Goal: Find specific page/section: Find specific page/section

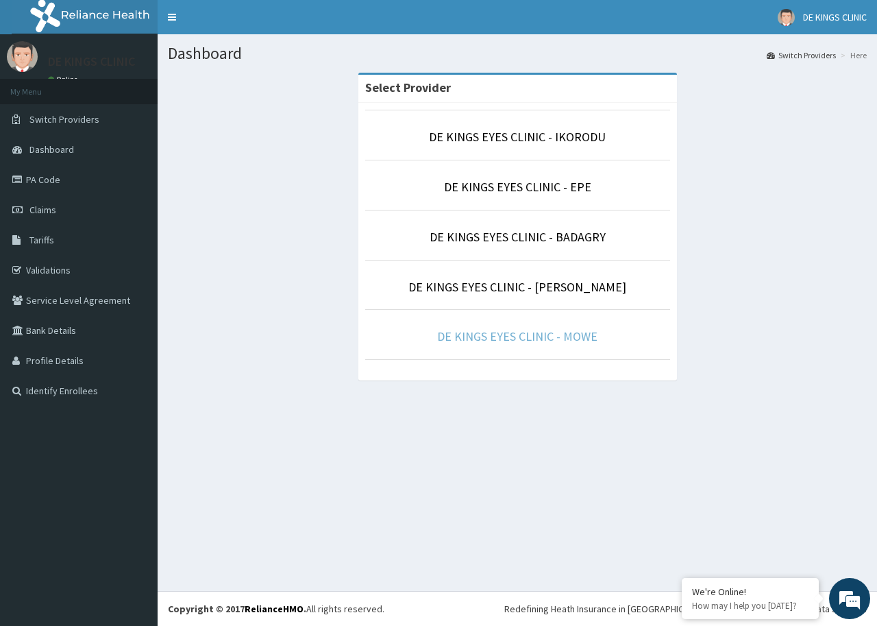
click at [522, 335] on link "DE KINGS EYES CLINIC - MOWE" at bounding box center [517, 336] width 160 height 16
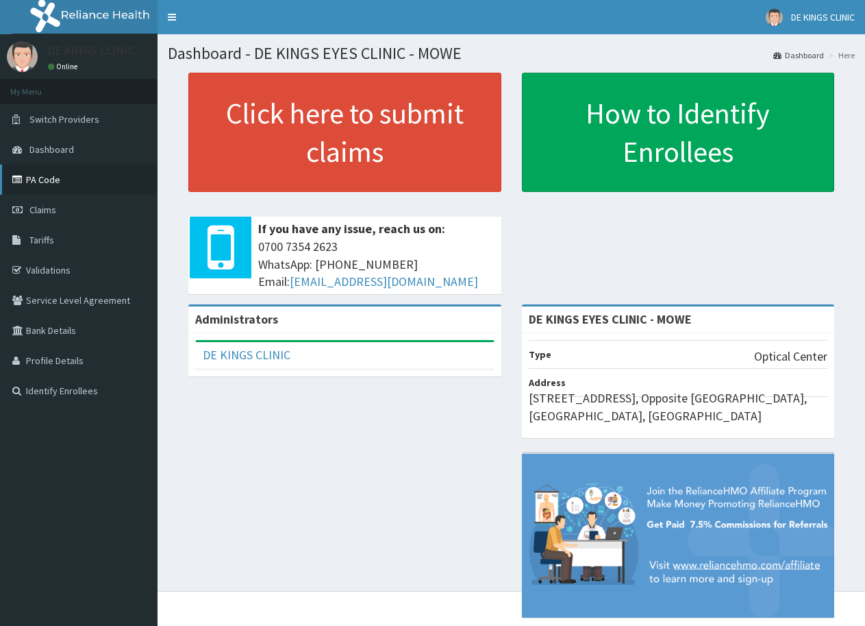
click at [67, 187] on link "PA Code" at bounding box center [79, 179] width 158 height 30
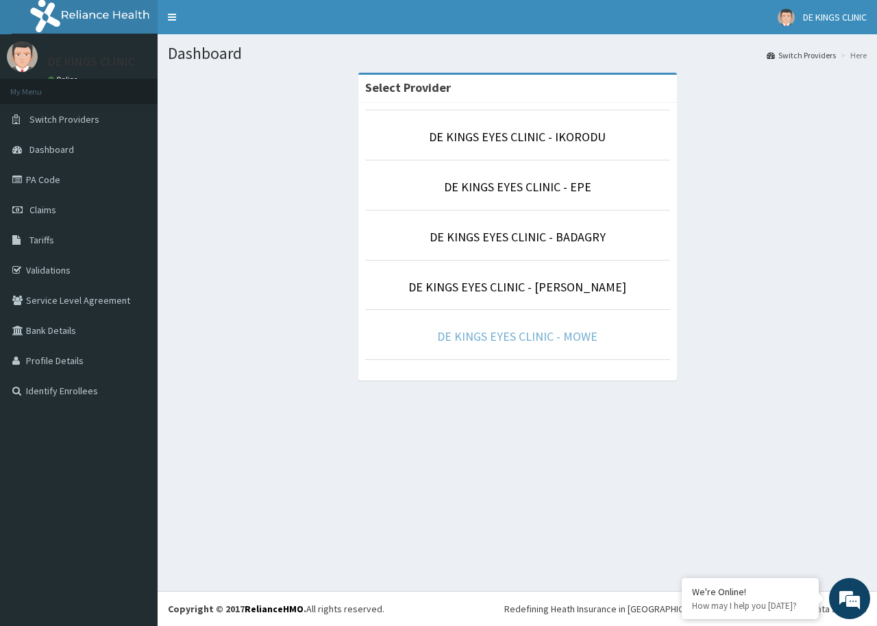
click at [536, 339] on link "DE KINGS EYES CLINIC - MOWE" at bounding box center [517, 336] width 160 height 16
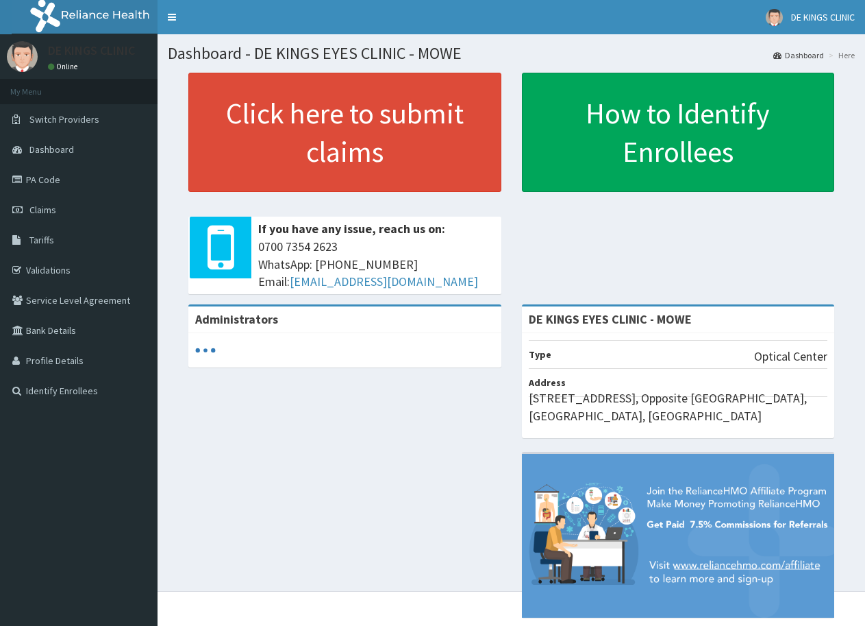
click at [58, 177] on link "PA Code" at bounding box center [79, 179] width 158 height 30
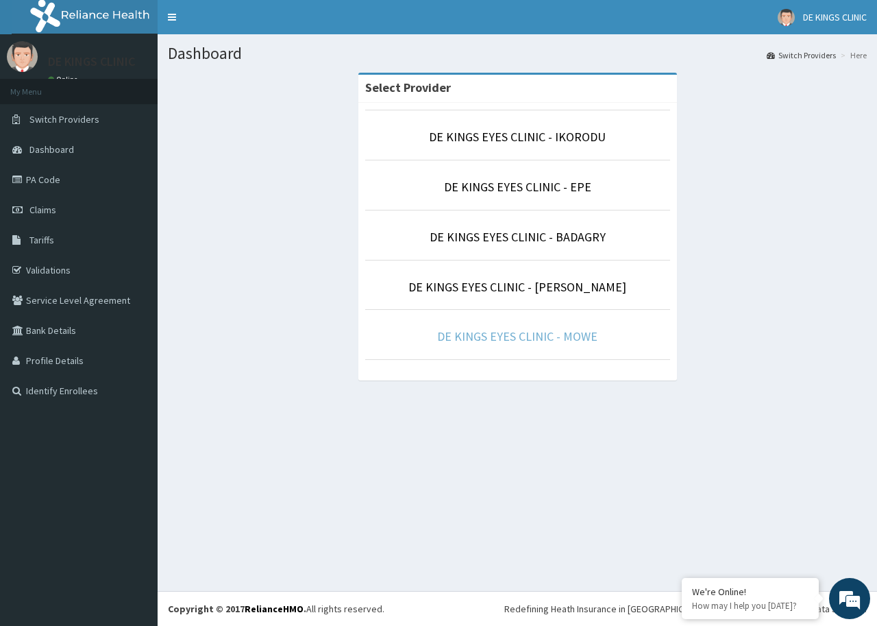
click at [492, 334] on link "DE KINGS EYES CLINIC - MOWE" at bounding box center [517, 336] width 160 height 16
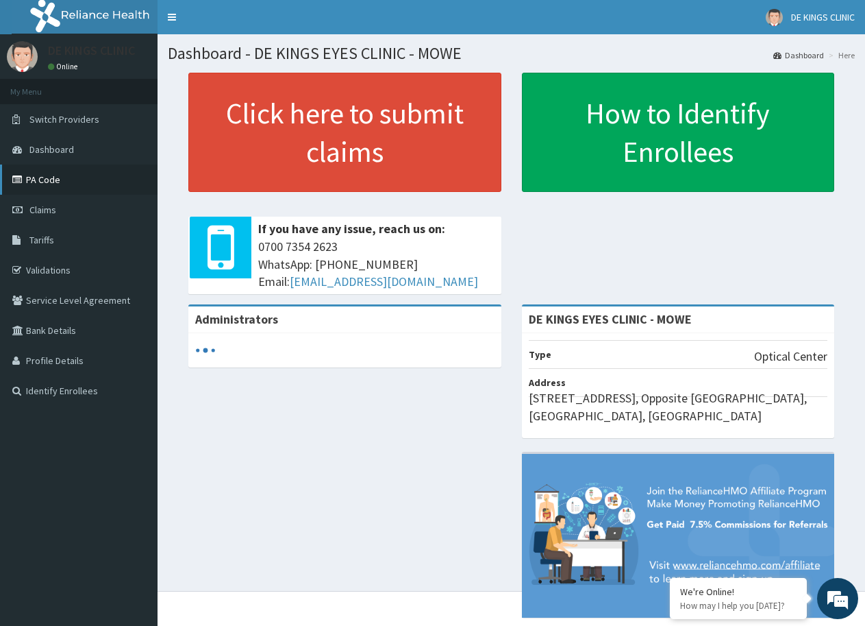
click at [51, 184] on link "PA Code" at bounding box center [79, 179] width 158 height 30
